Goal: Download file/media

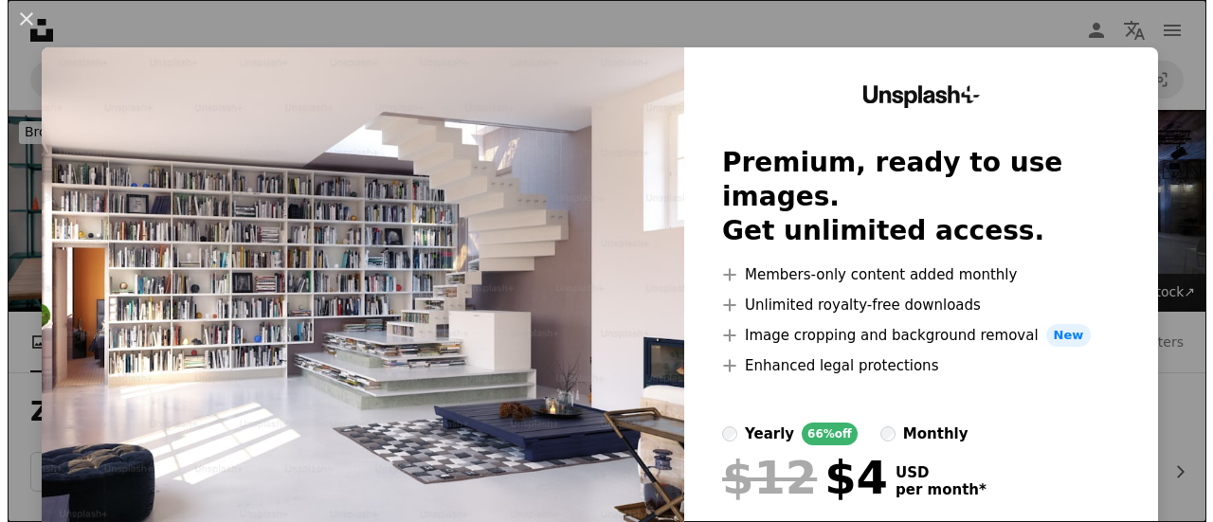
scroll to position [390, 0]
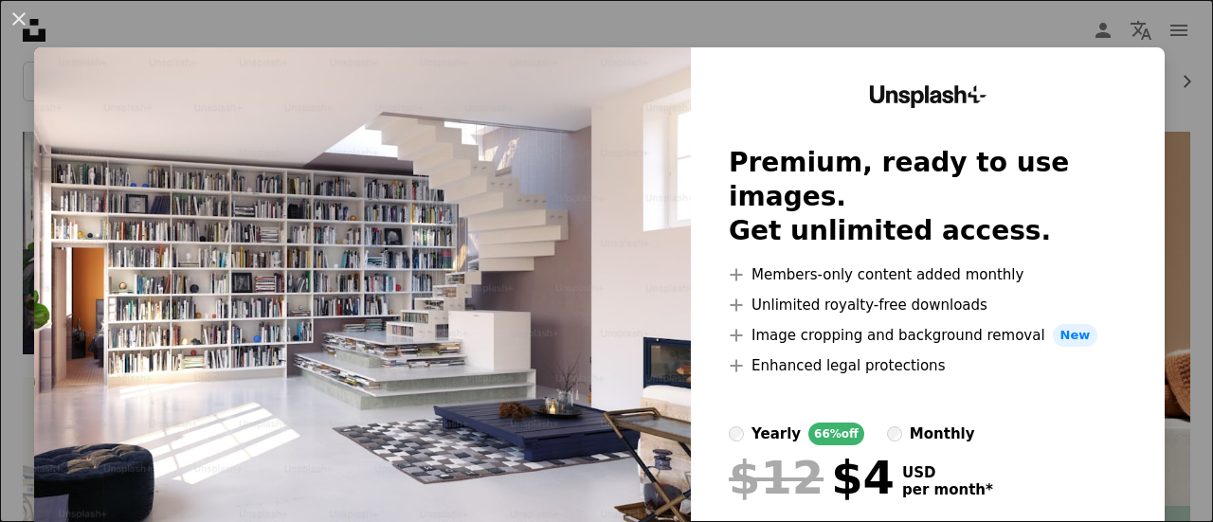
click at [1047, 38] on div "An X shape Unsplash+ Premium, ready to use images. Get unlimited access. A plus…" at bounding box center [606, 261] width 1213 height 522
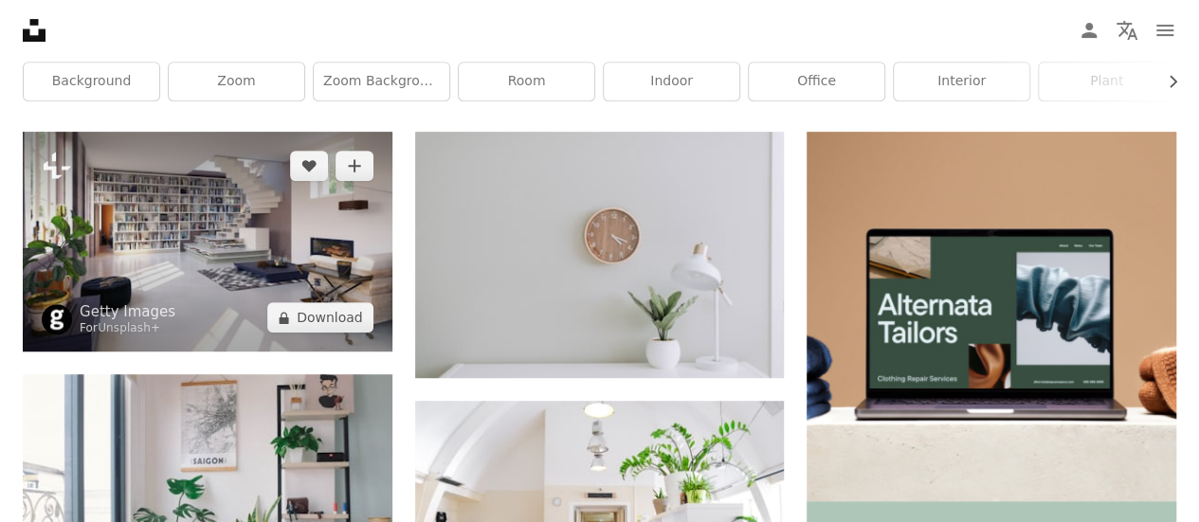
click at [313, 216] on img at bounding box center [208, 242] width 370 height 220
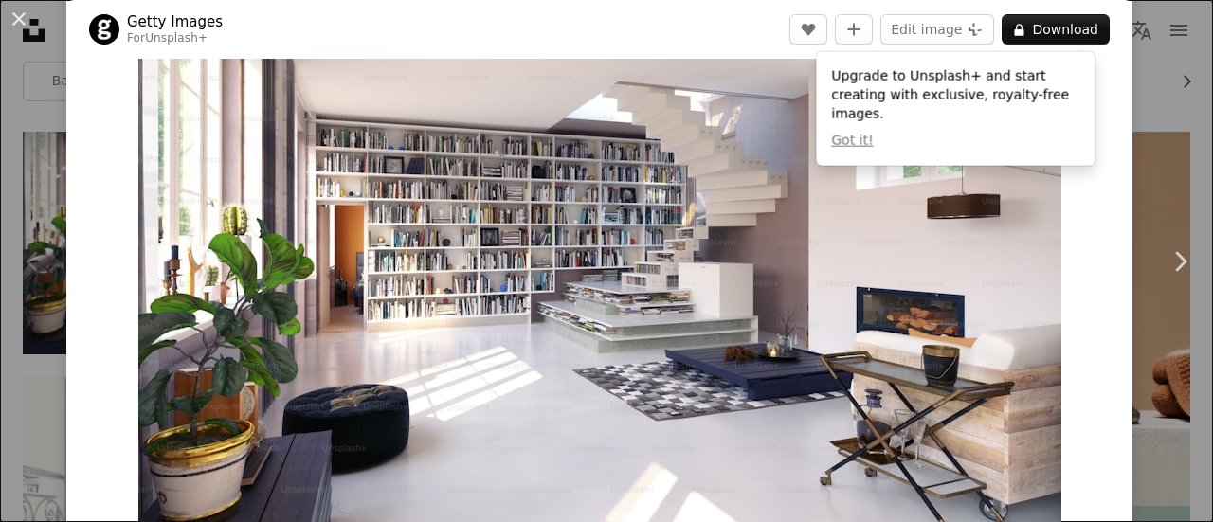
scroll to position [60, 0]
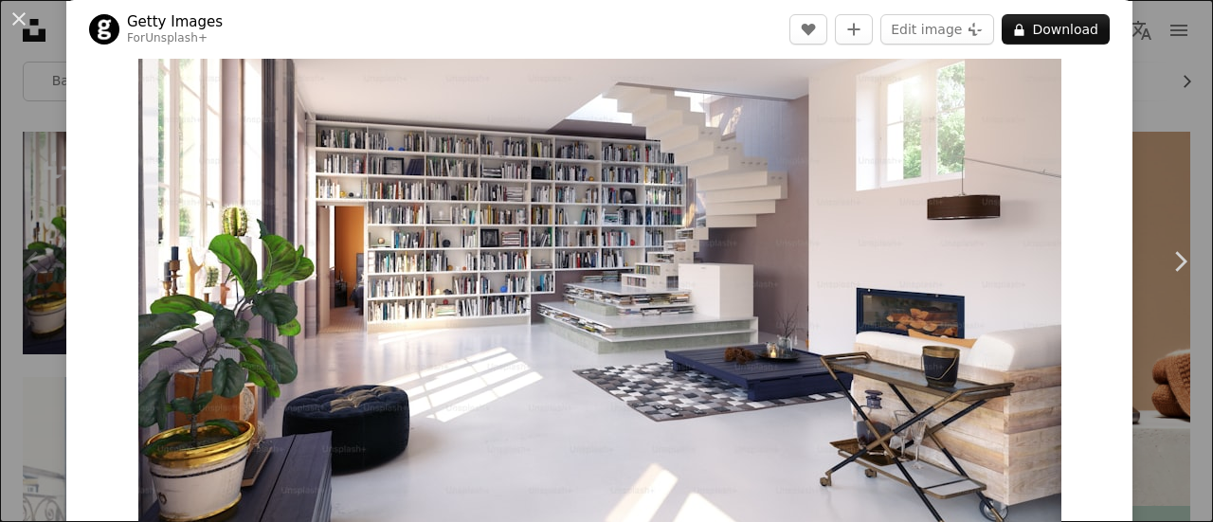
click at [1060, 131] on div "Zoom in" at bounding box center [599, 298] width 1066 height 569
click at [1077, 161] on div "Zoom in" at bounding box center [599, 298] width 1066 height 569
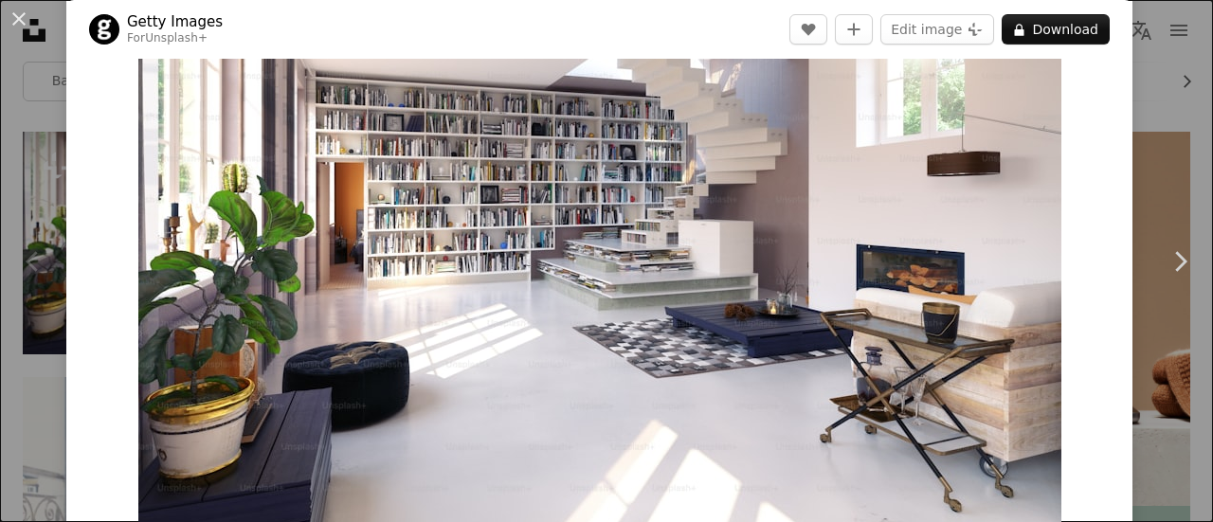
scroll to position [0, 0]
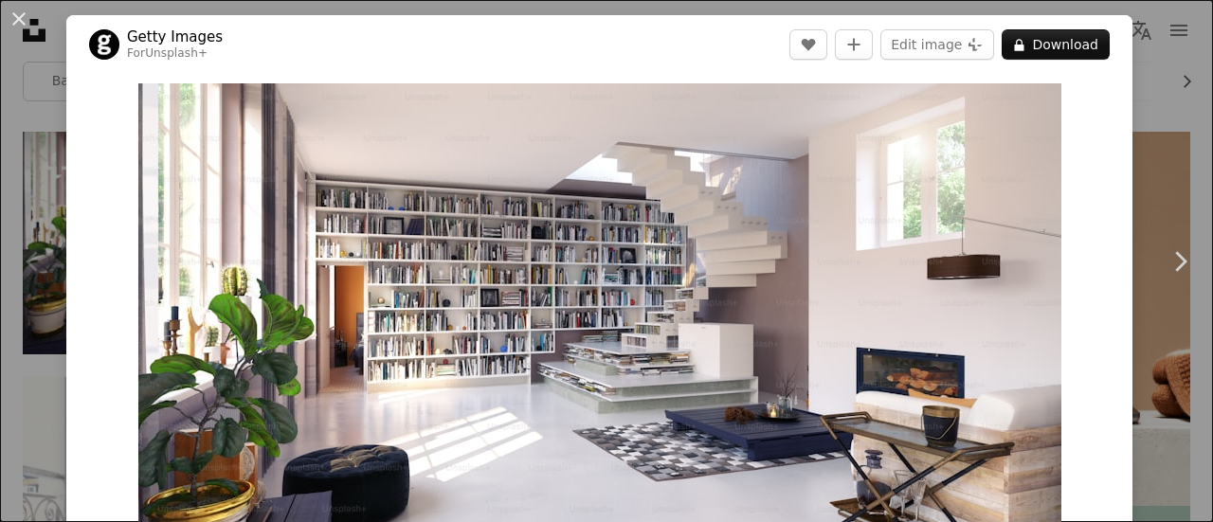
click at [1169, 135] on div "An X shape Chevron left Chevron right Getty Images For Unsplash+ A heart A plus…" at bounding box center [606, 261] width 1213 height 522
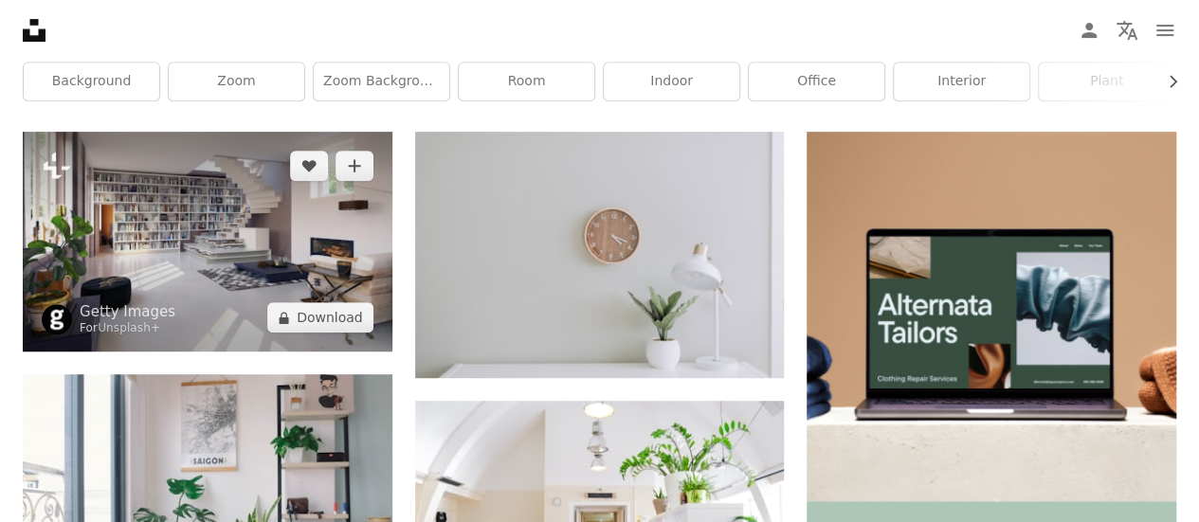
click at [317, 263] on img at bounding box center [208, 242] width 370 height 220
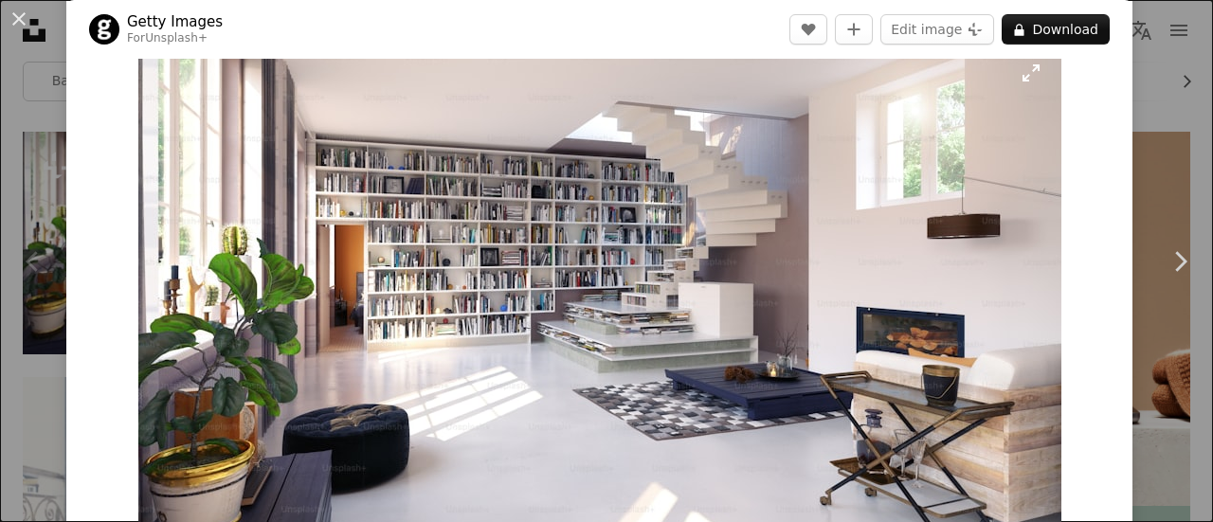
scroll to position [86, 0]
